Goal: Information Seeking & Learning: Learn about a topic

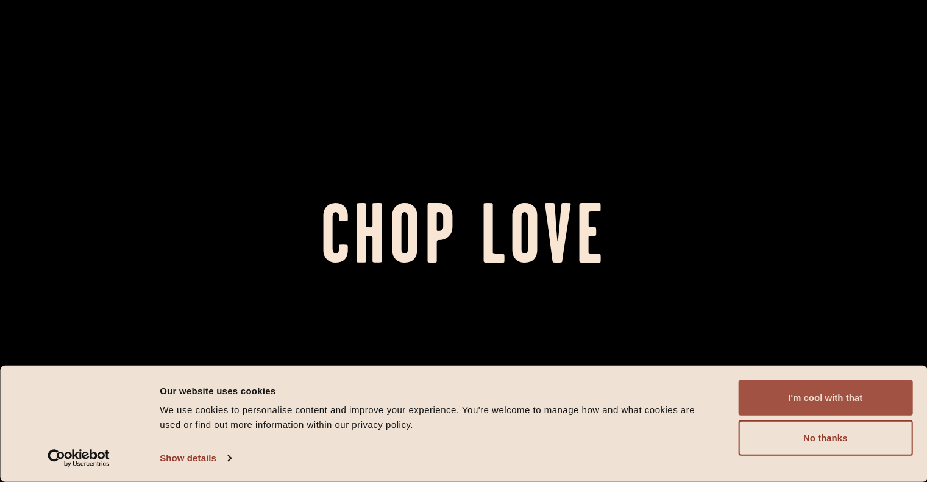
click at [859, 401] on button "I'm cool with that" at bounding box center [825, 397] width 174 height 35
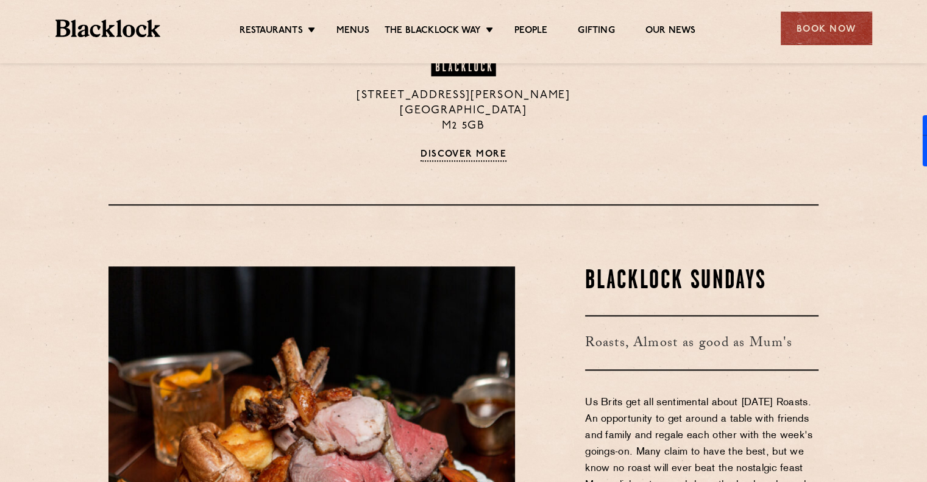
scroll to position [1280, 0]
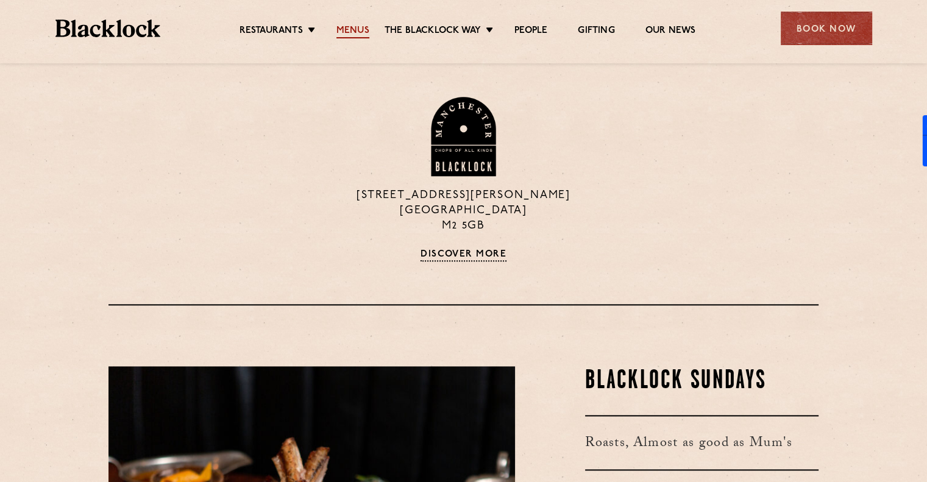
click at [353, 31] on link "Menus" at bounding box center [353, 31] width 33 height 13
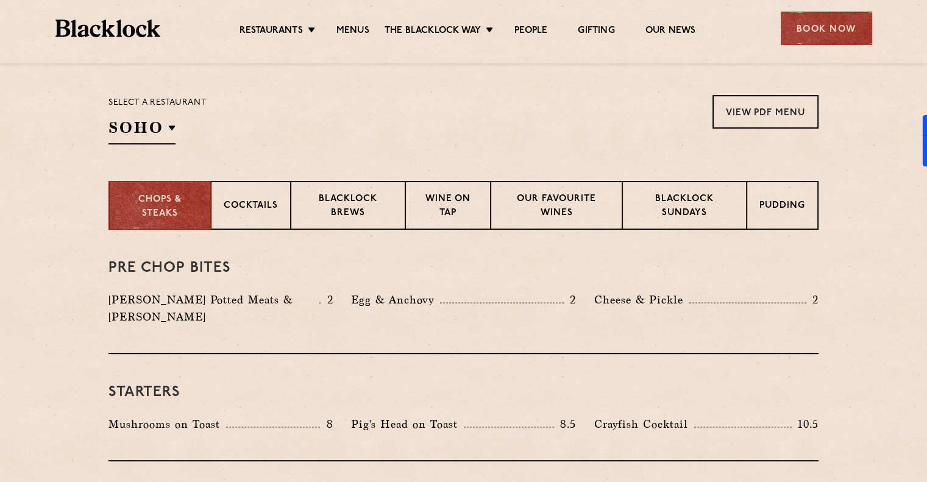
scroll to position [366, 0]
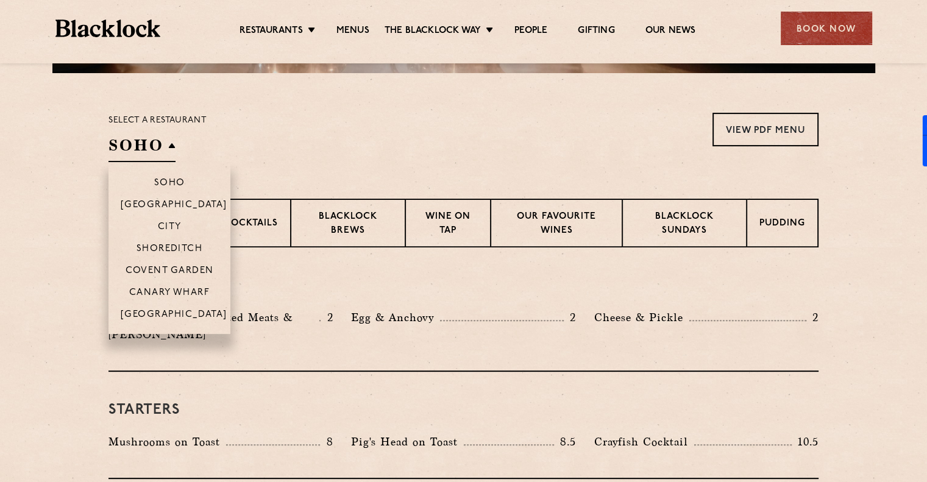
click at [158, 152] on h2 "SOHO" at bounding box center [142, 148] width 67 height 27
click at [177, 242] on li "Shoreditch" at bounding box center [170, 248] width 122 height 22
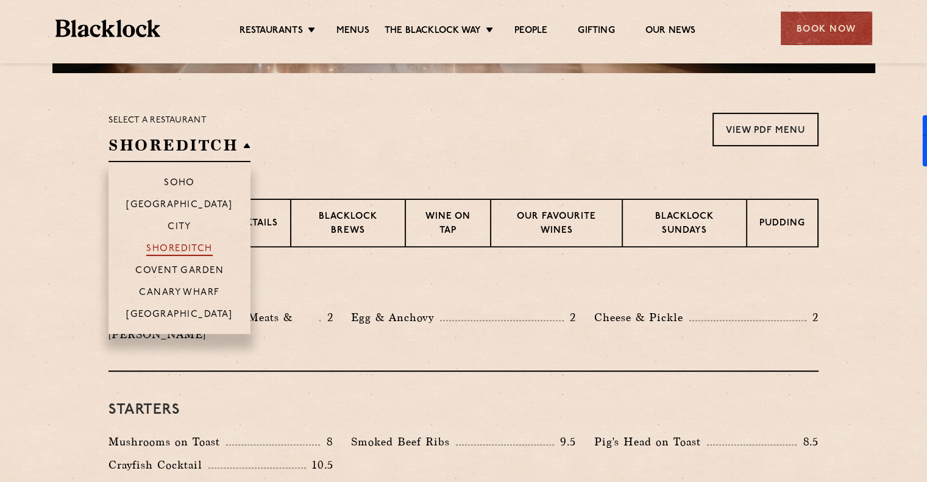
click at [173, 247] on p "Shoreditch" at bounding box center [179, 250] width 66 height 12
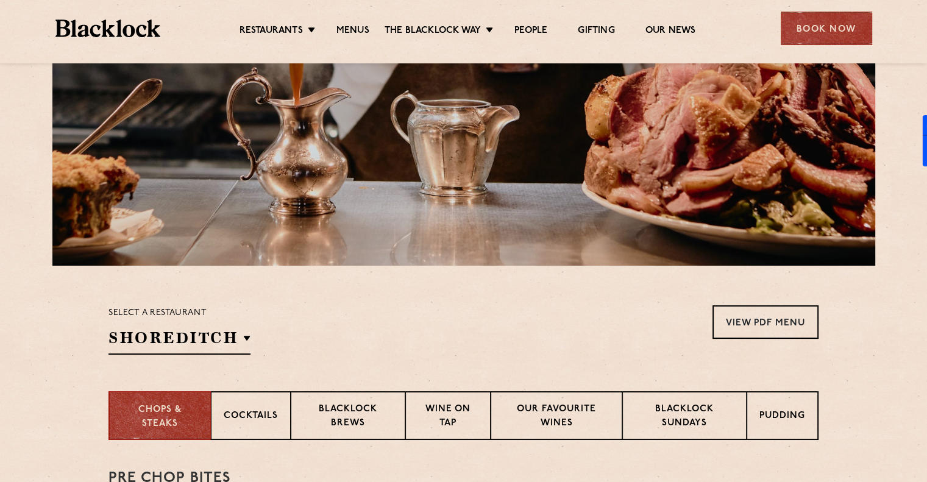
scroll to position [155, 0]
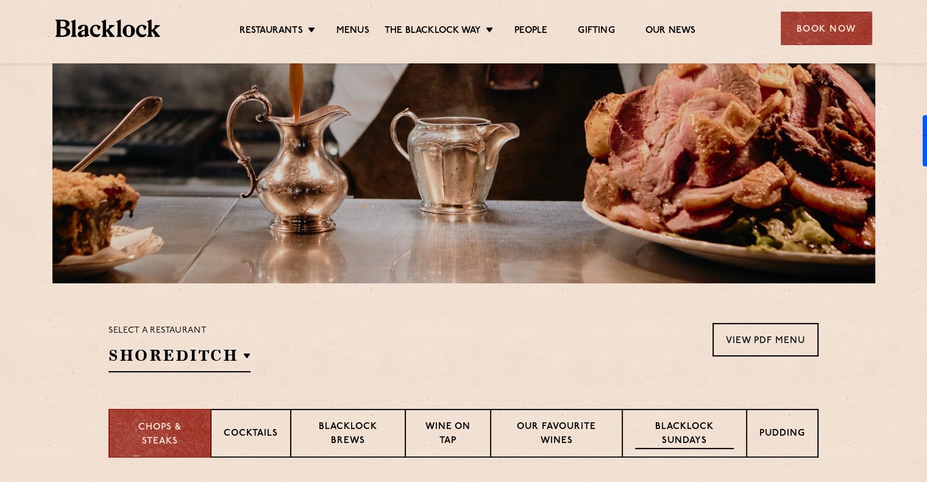
click at [695, 426] on p "Blacklock Sundays" at bounding box center [684, 435] width 99 height 29
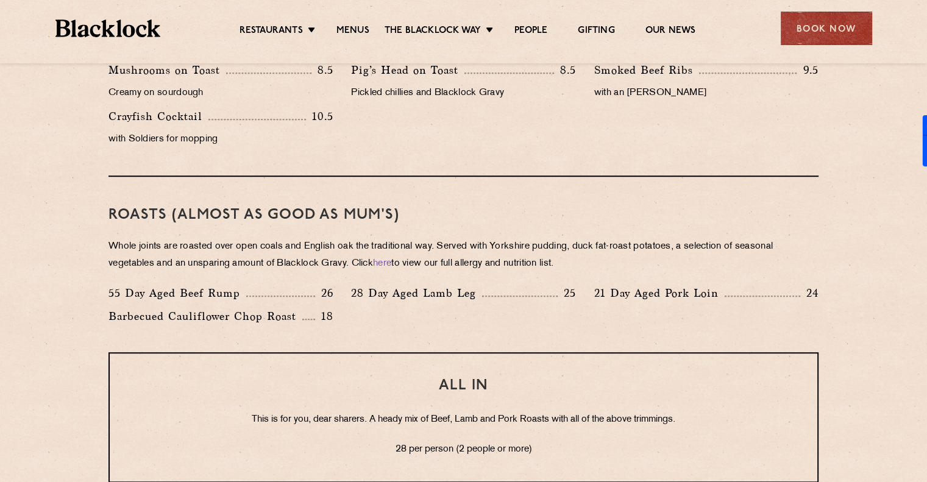
scroll to position [826, 0]
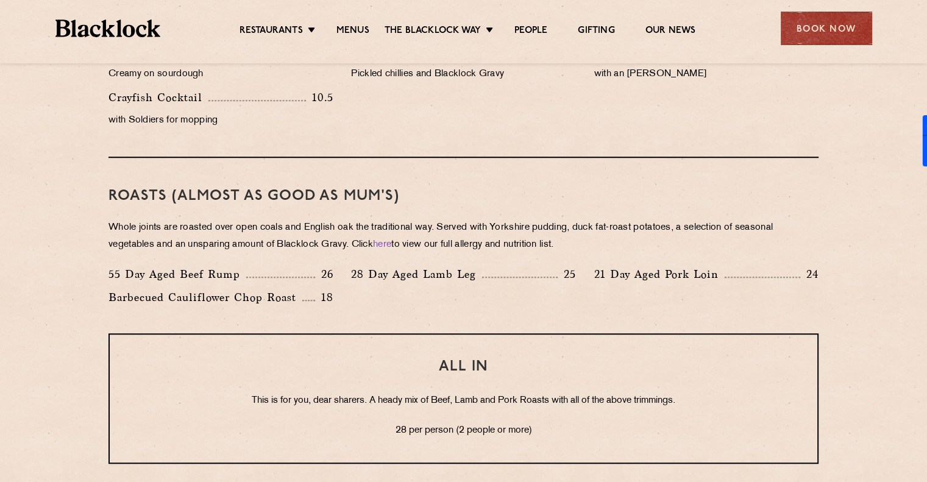
click at [818, 158] on div "Roasts (Almost as good as Mum's) Whole joints are roasted over open coals and E…" at bounding box center [464, 246] width 710 height 176
click at [678, 111] on div "Mushrooms on Toast 8.5 Creamy on sourdough Pig’s Head on Toast 8.5 Pickled chil…" at bounding box center [463, 89] width 729 height 93
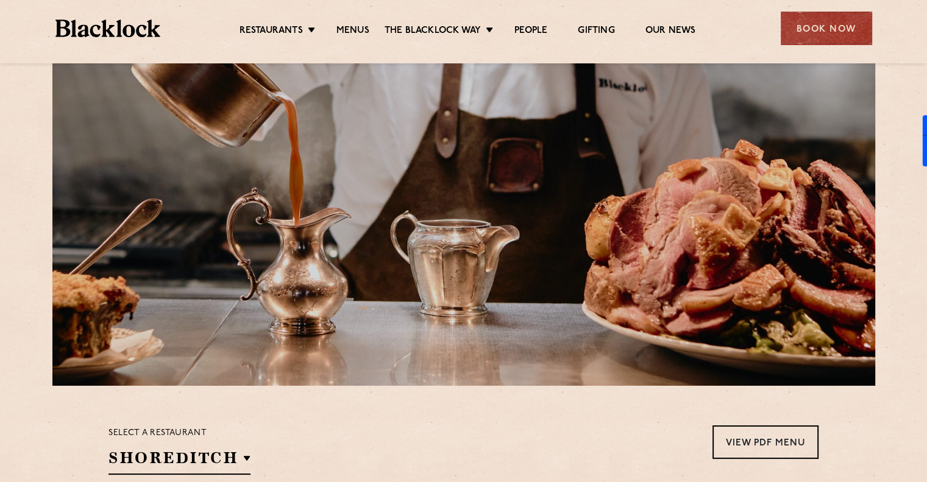
scroll to position [244, 0]
